Goal: Information Seeking & Learning: Learn about a topic

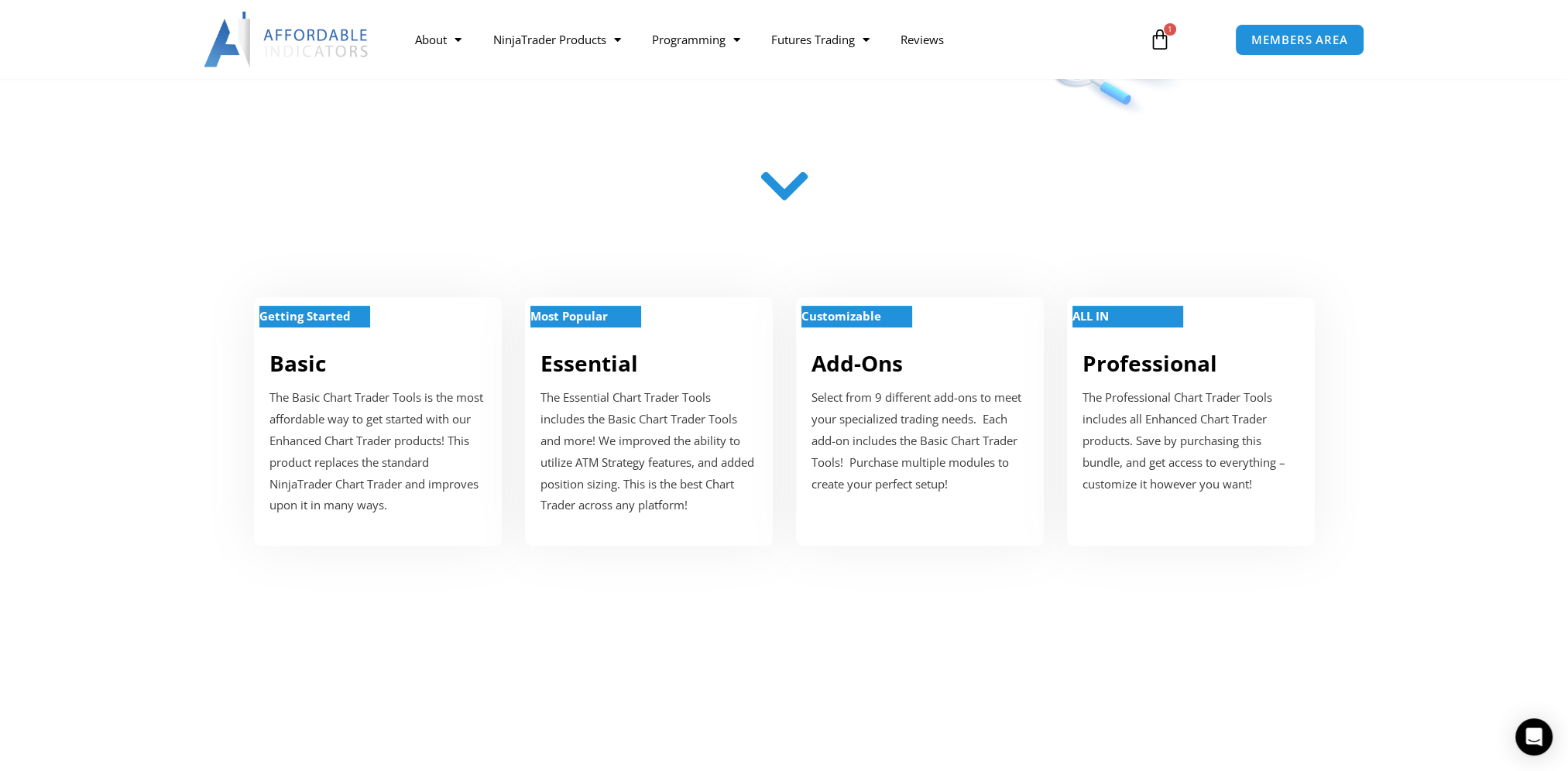
scroll to position [542, 0]
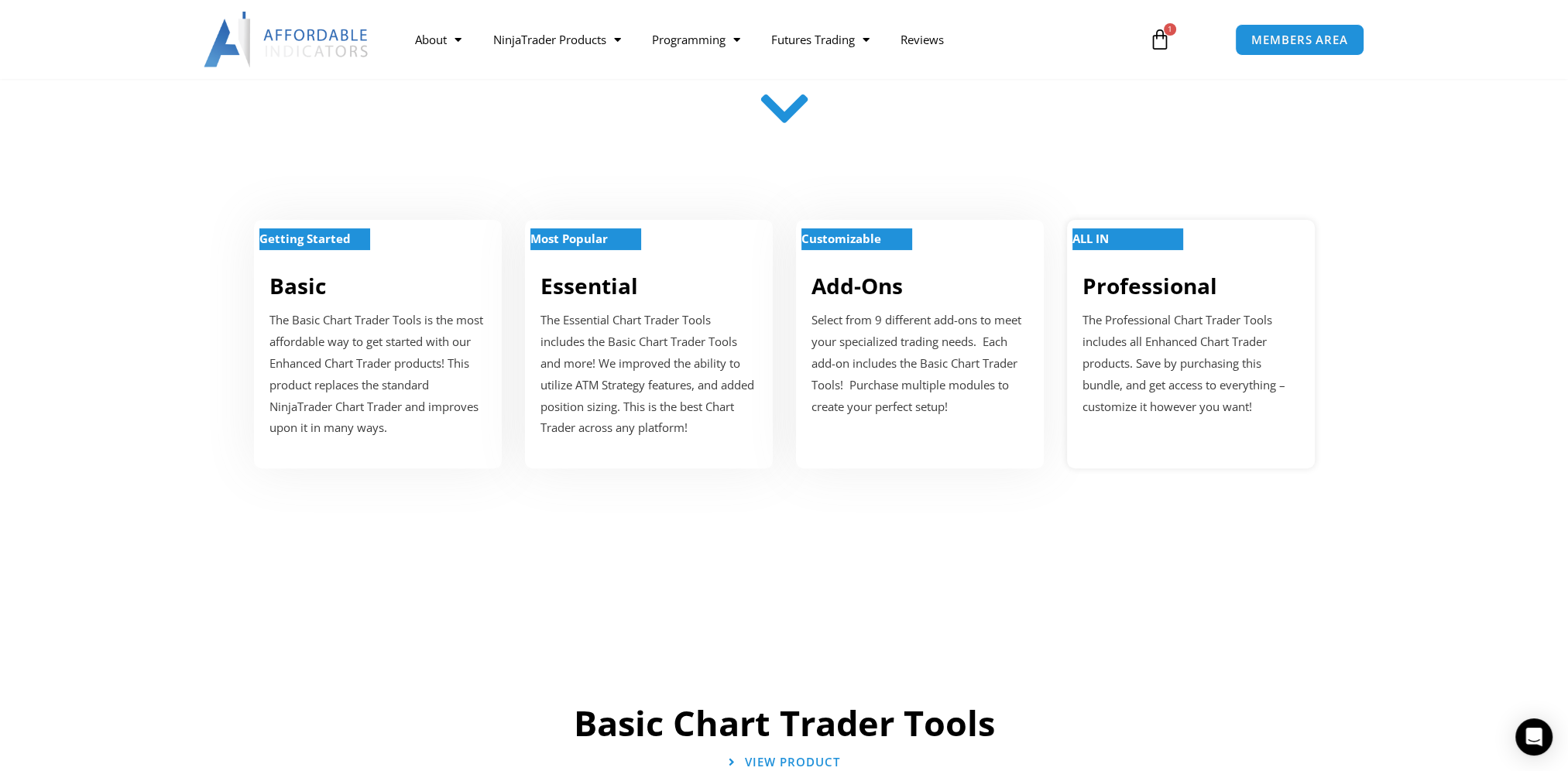
click at [1134, 307] on div "ALL IN Professional The Professional Chart Trader Tools includes all Enhanced C…" at bounding box center [1190, 343] width 248 height 248
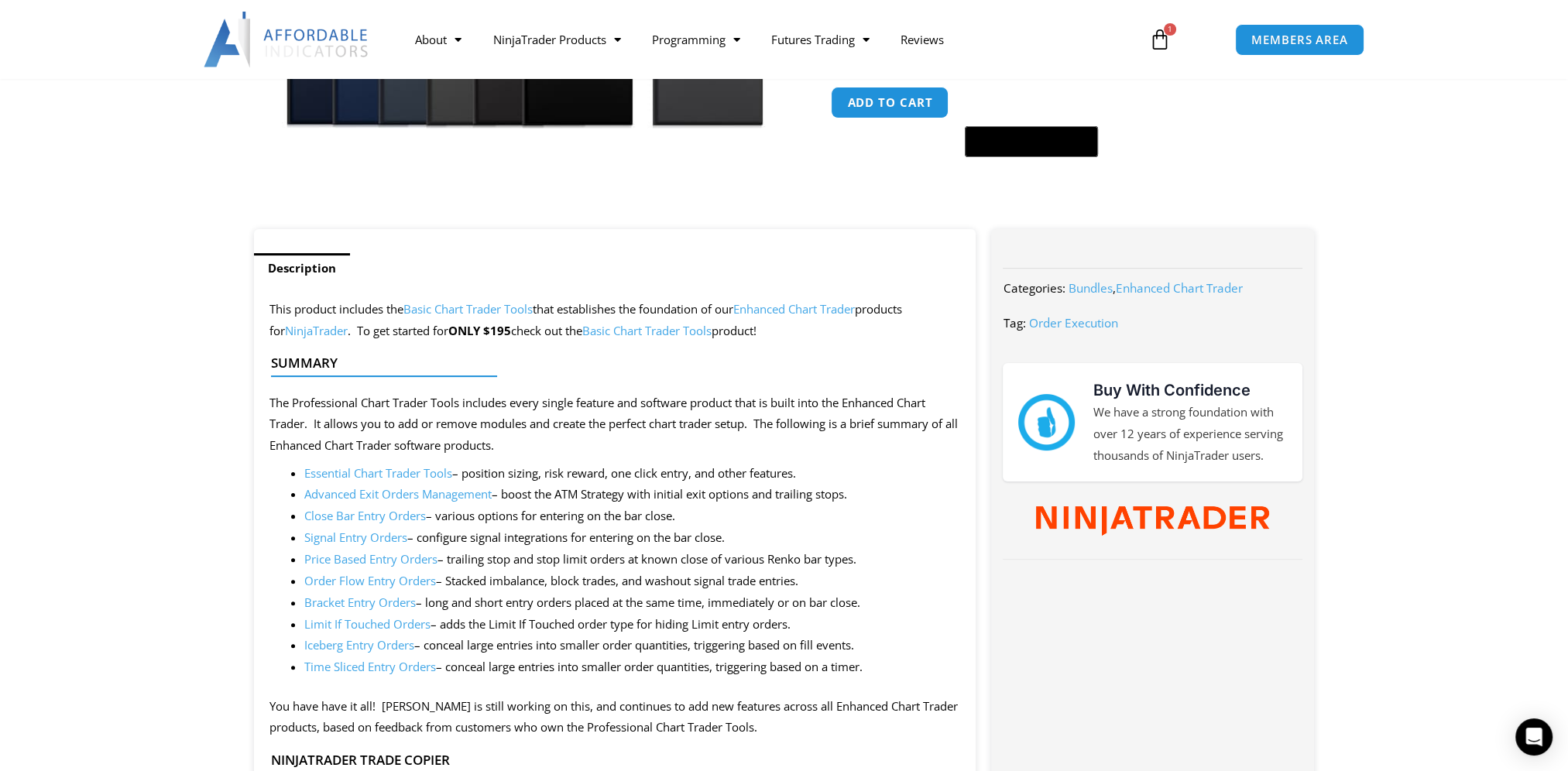
scroll to position [542, 0]
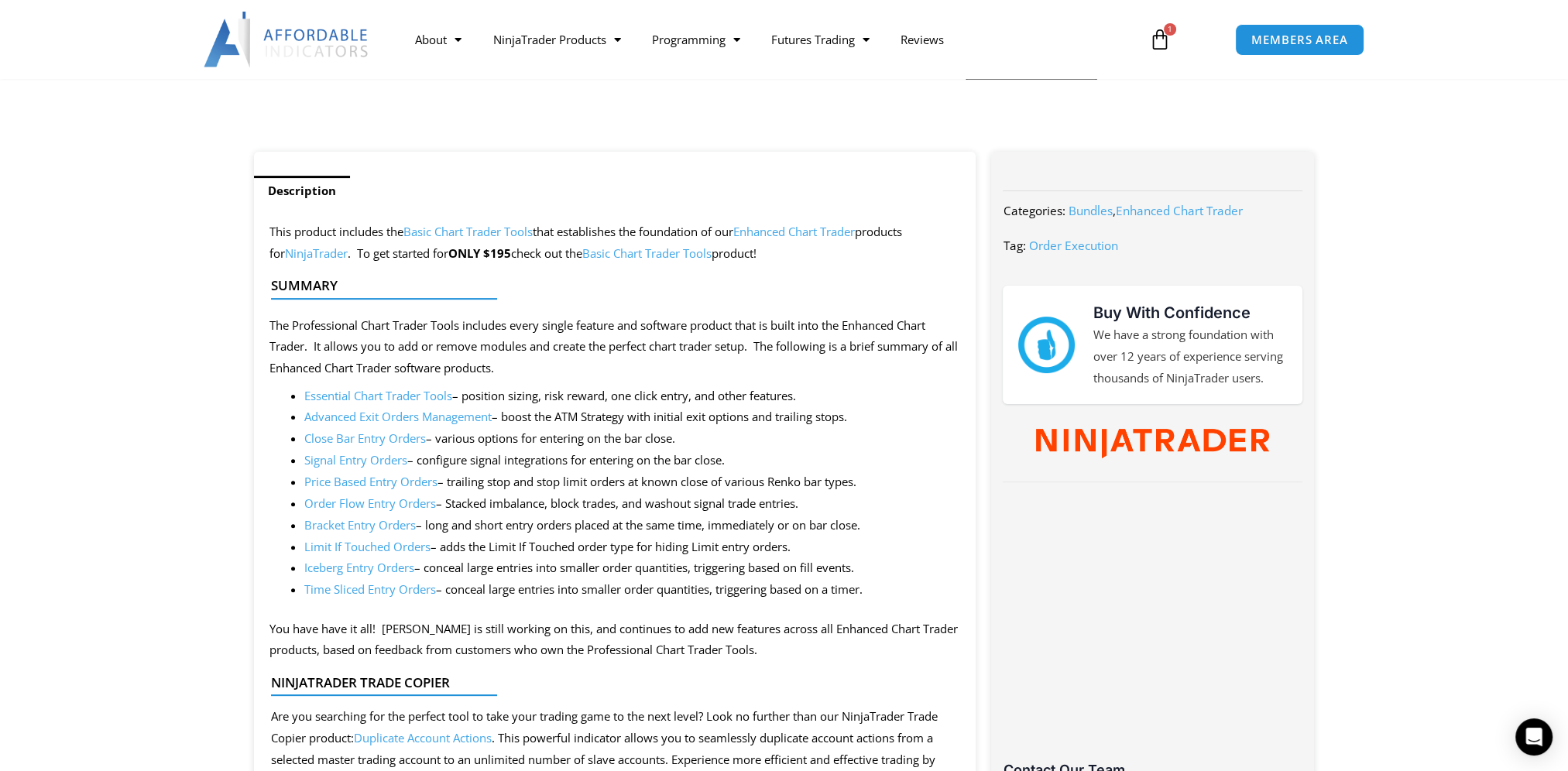
click at [359, 490] on li "Price Based Entry Orders – trailing stop and stop limit orders at known close o…" at bounding box center [633, 482] width 656 height 22
click at [358, 486] on link "Price Based Entry Orders" at bounding box center [371, 482] width 133 height 15
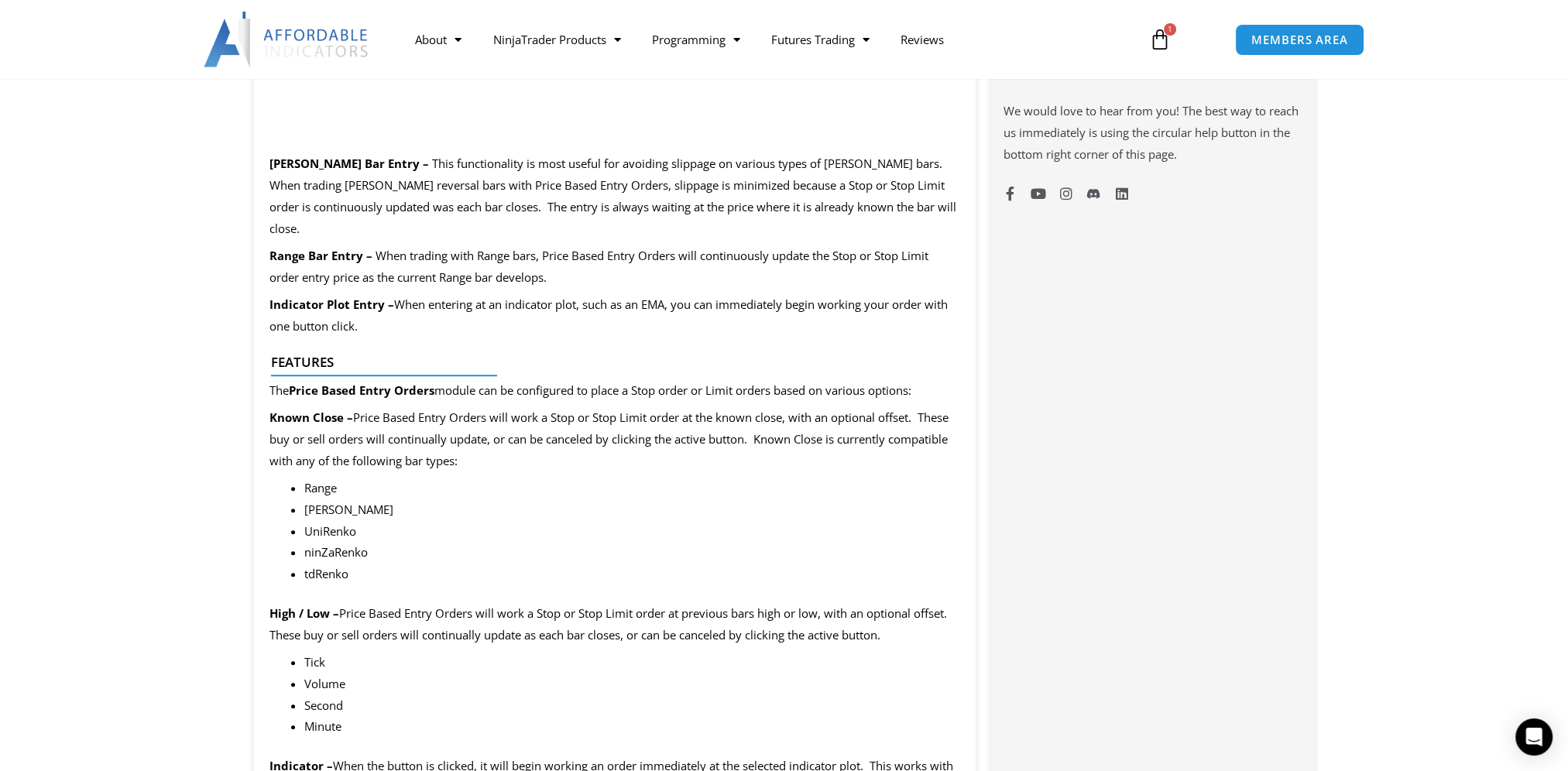
scroll to position [1471, 0]
